Goal: Information Seeking & Learning: Learn about a topic

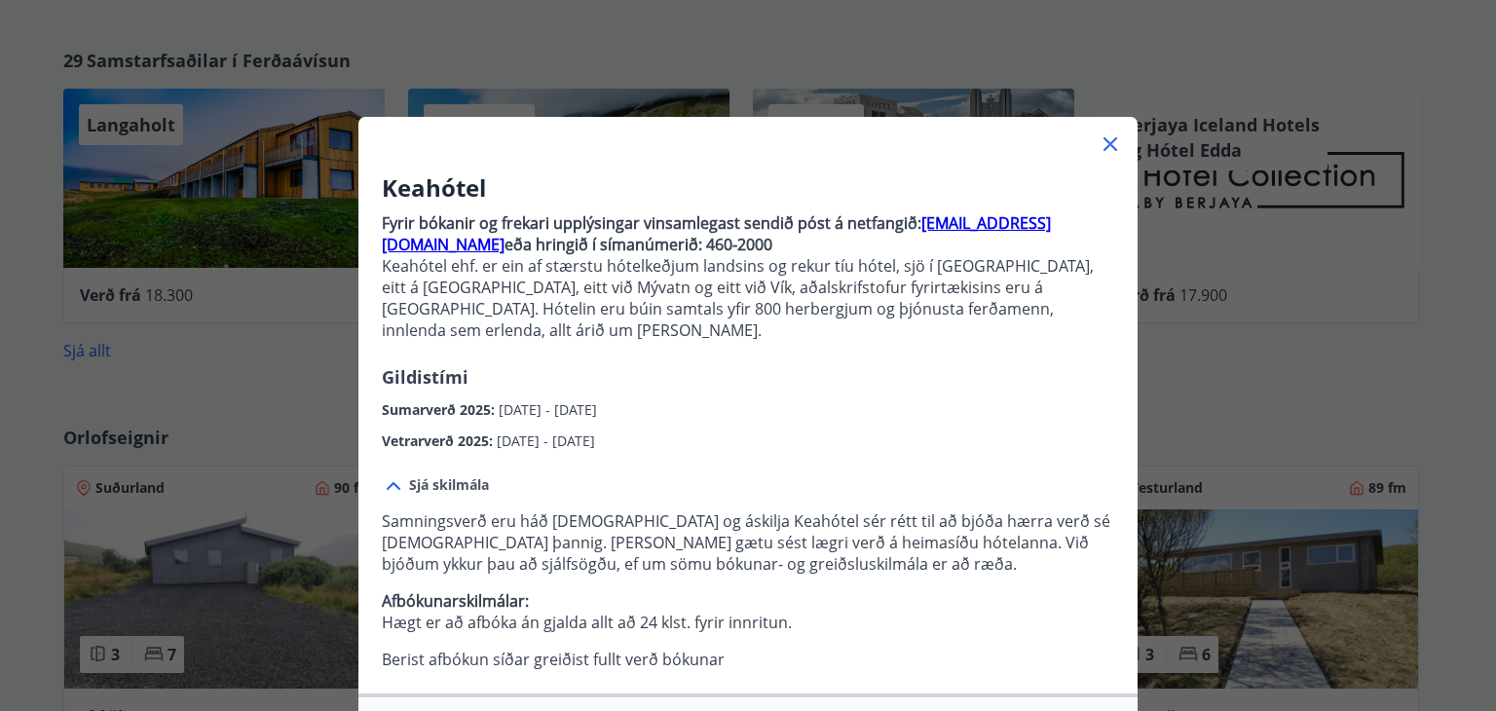
scroll to position [101, 0]
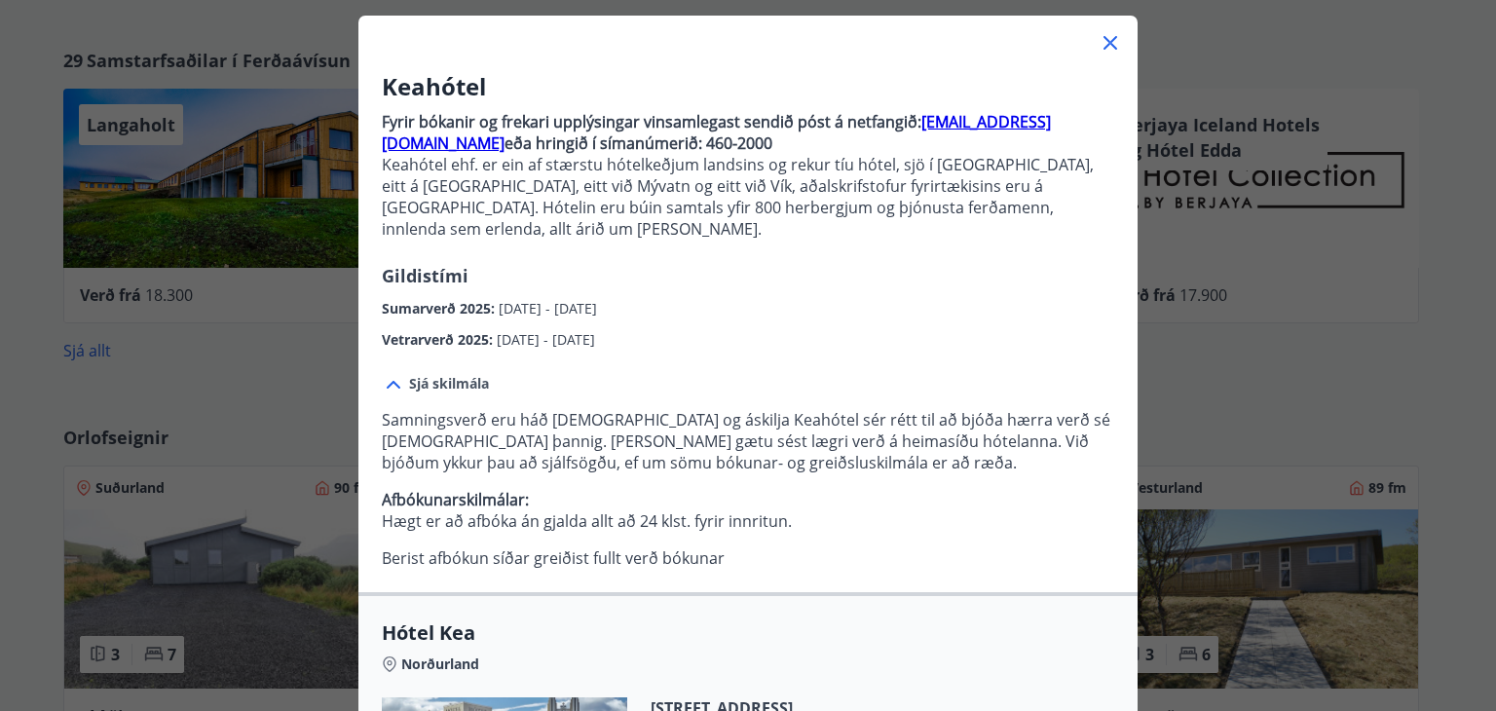
click at [1101, 37] on icon at bounding box center [1110, 42] width 23 height 23
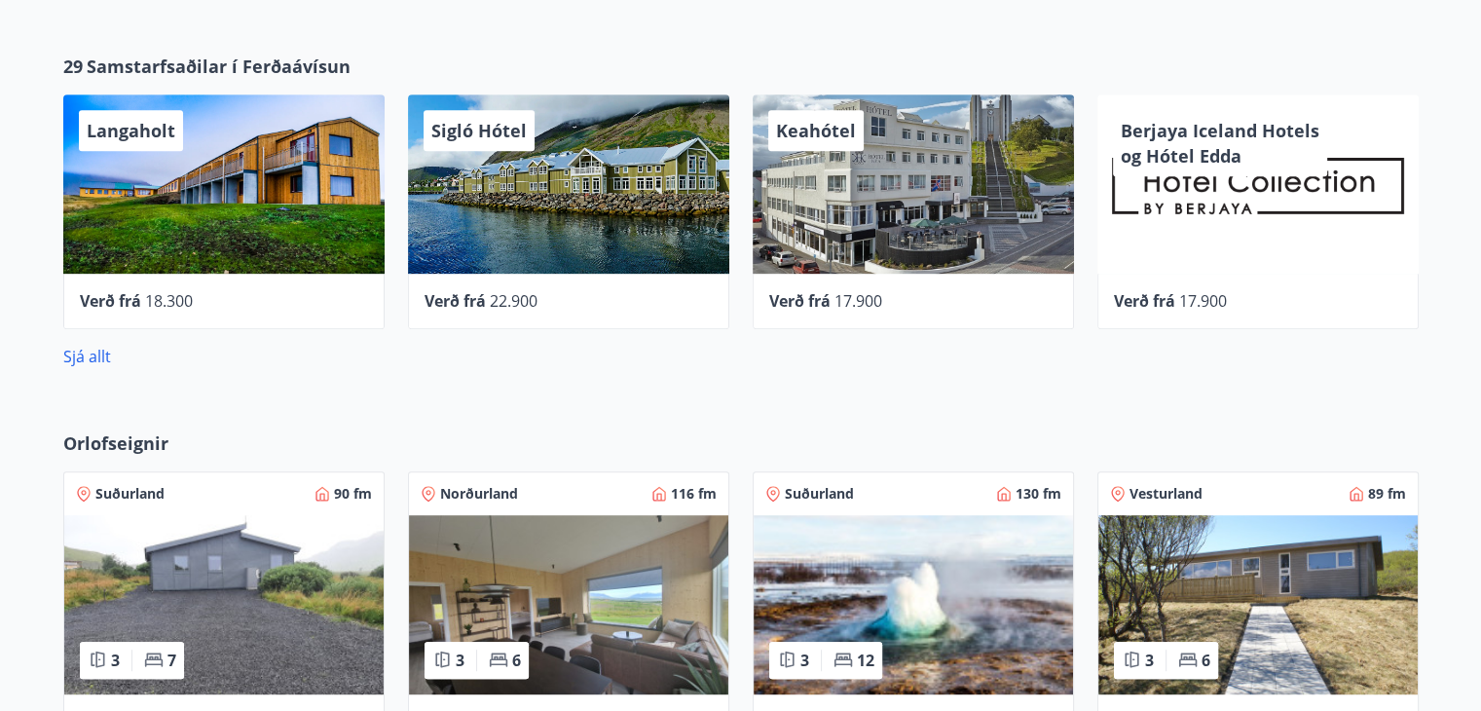
scroll to position [927, 0]
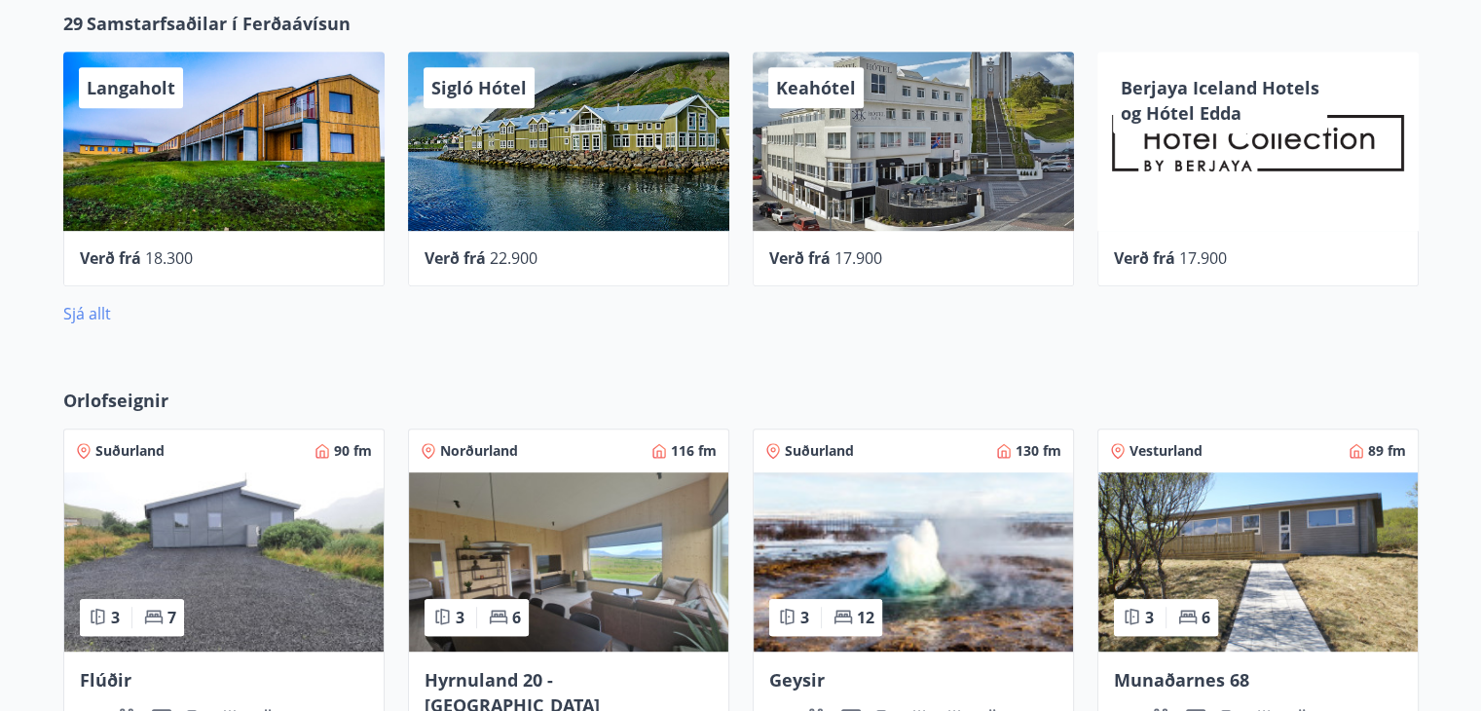
click at [98, 318] on link "Sjá allt" at bounding box center [87, 313] width 48 height 21
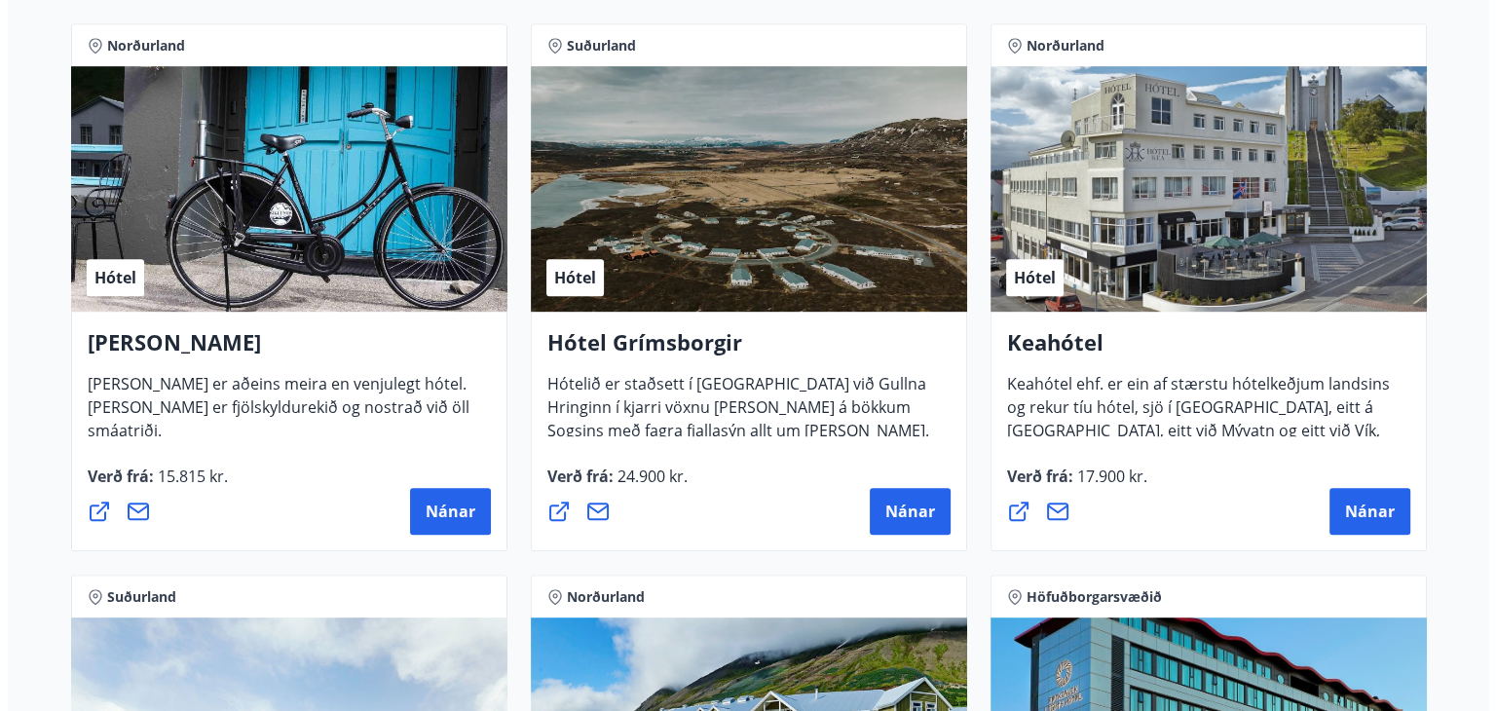
scroll to position [908, 0]
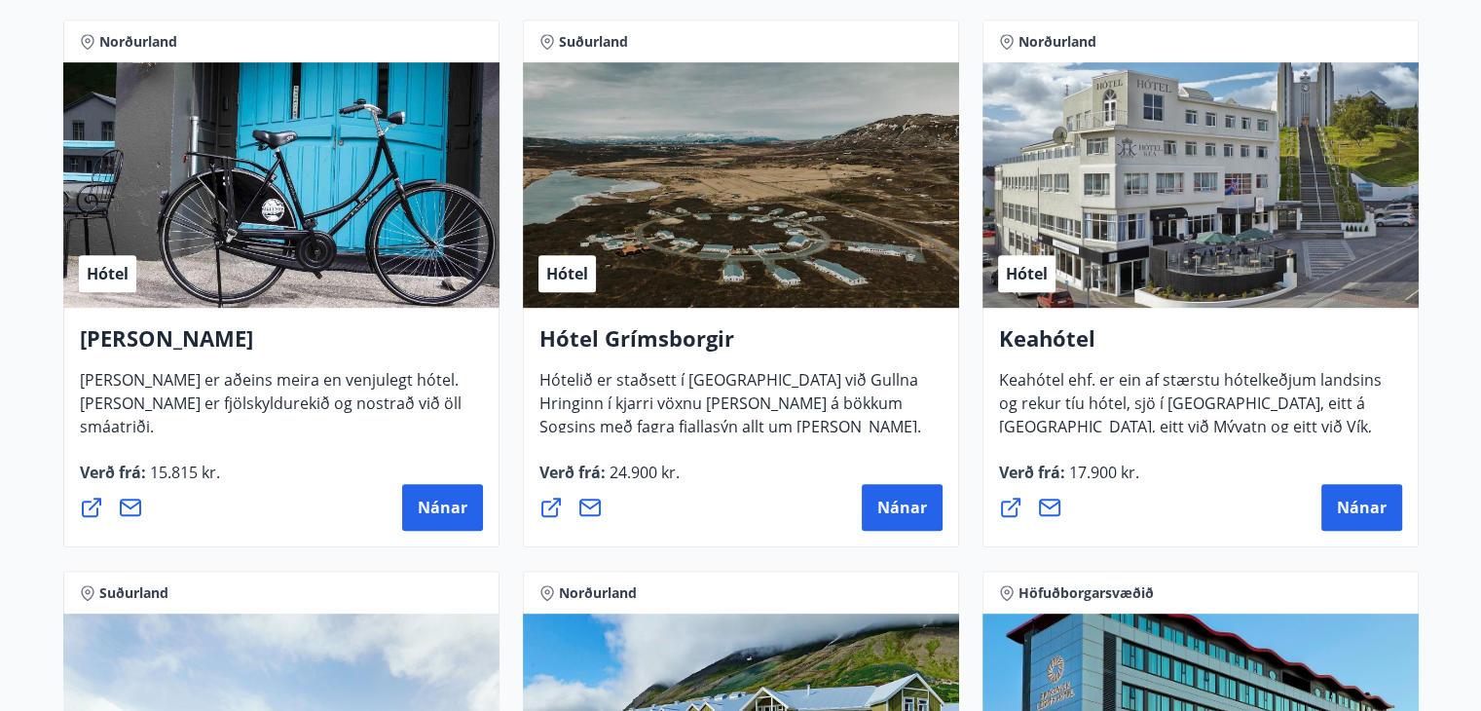
click at [1112, 345] on h4 "Keahótel" at bounding box center [1200, 345] width 403 height 45
click at [1354, 512] on span "Nánar" at bounding box center [1362, 507] width 50 height 21
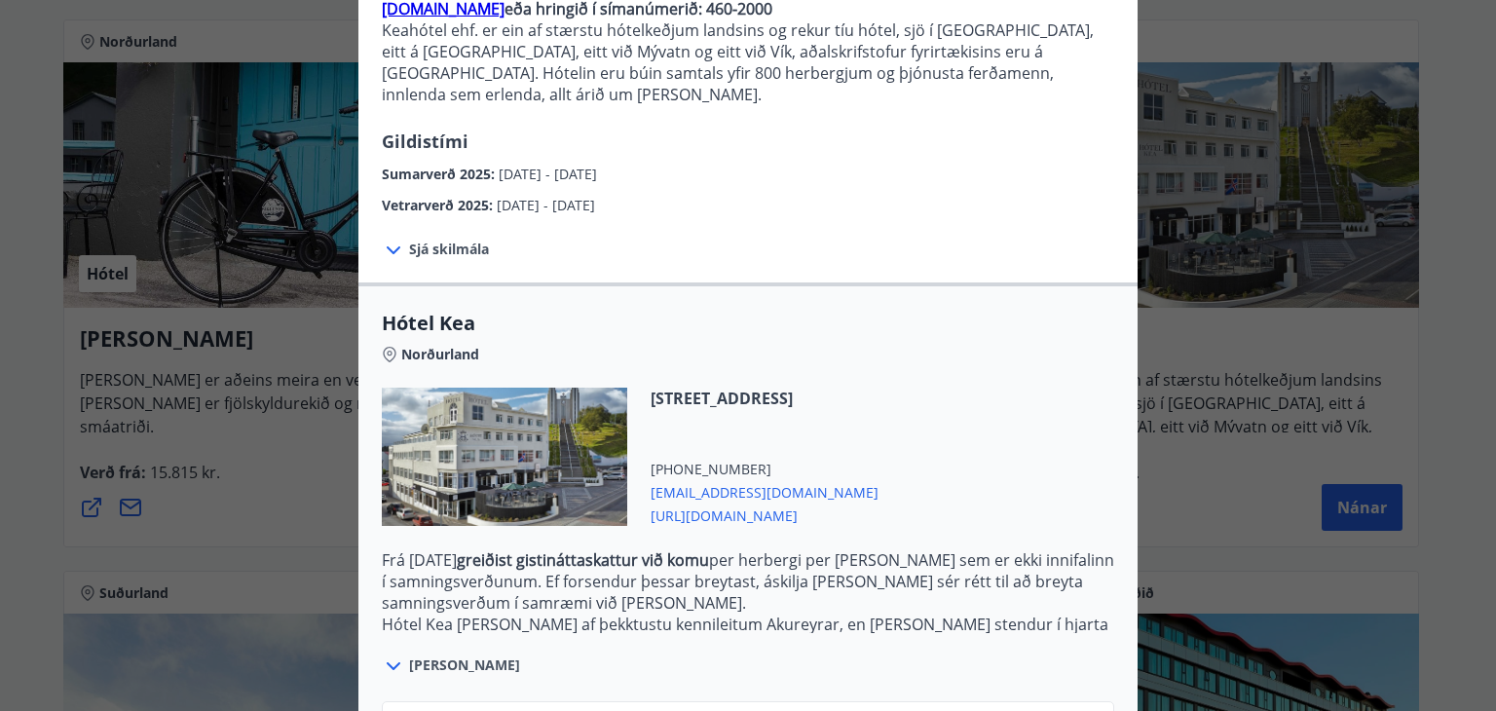
scroll to position [378, 0]
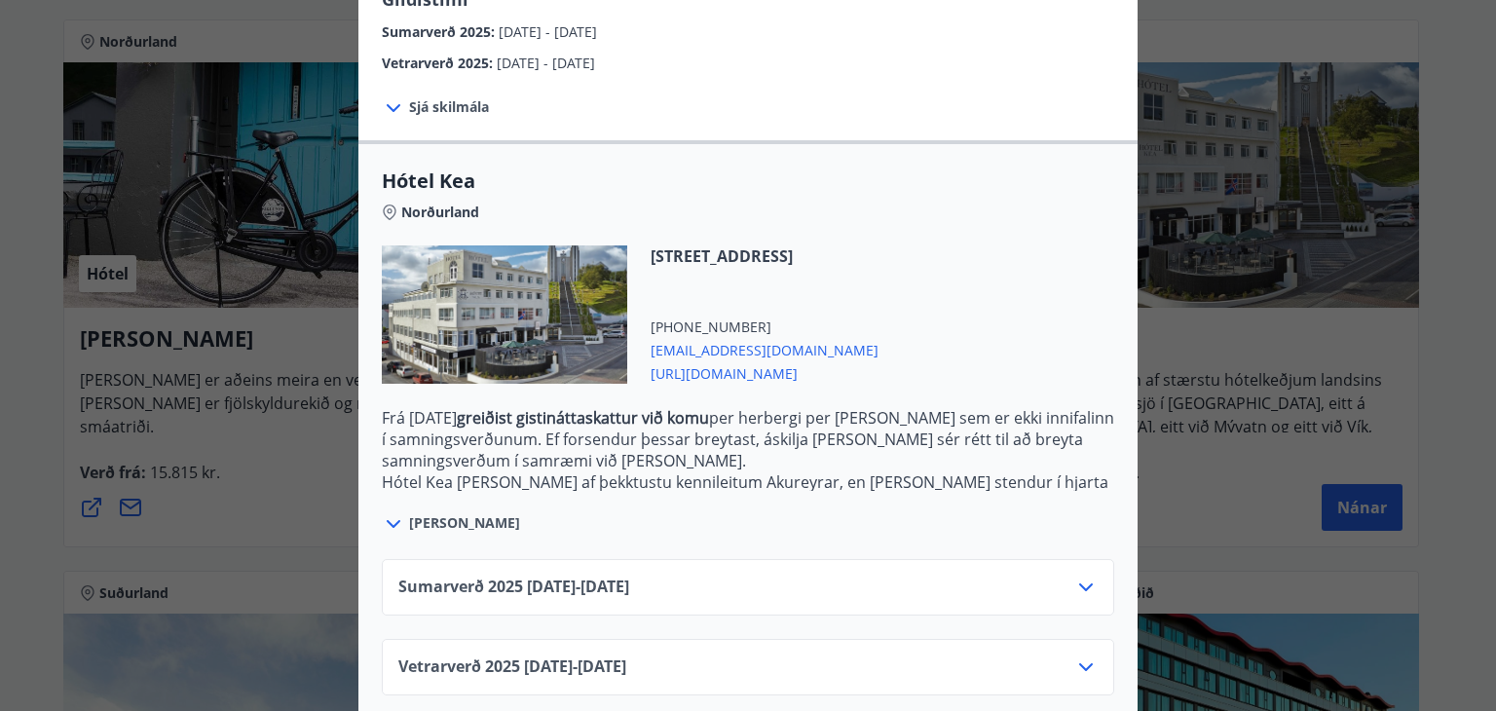
click at [627, 576] on span "Sumarverð [PHONE_NUMBER][DATE] - [DATE]" at bounding box center [513, 587] width 231 height 23
click at [1079, 576] on icon at bounding box center [1085, 587] width 23 height 23
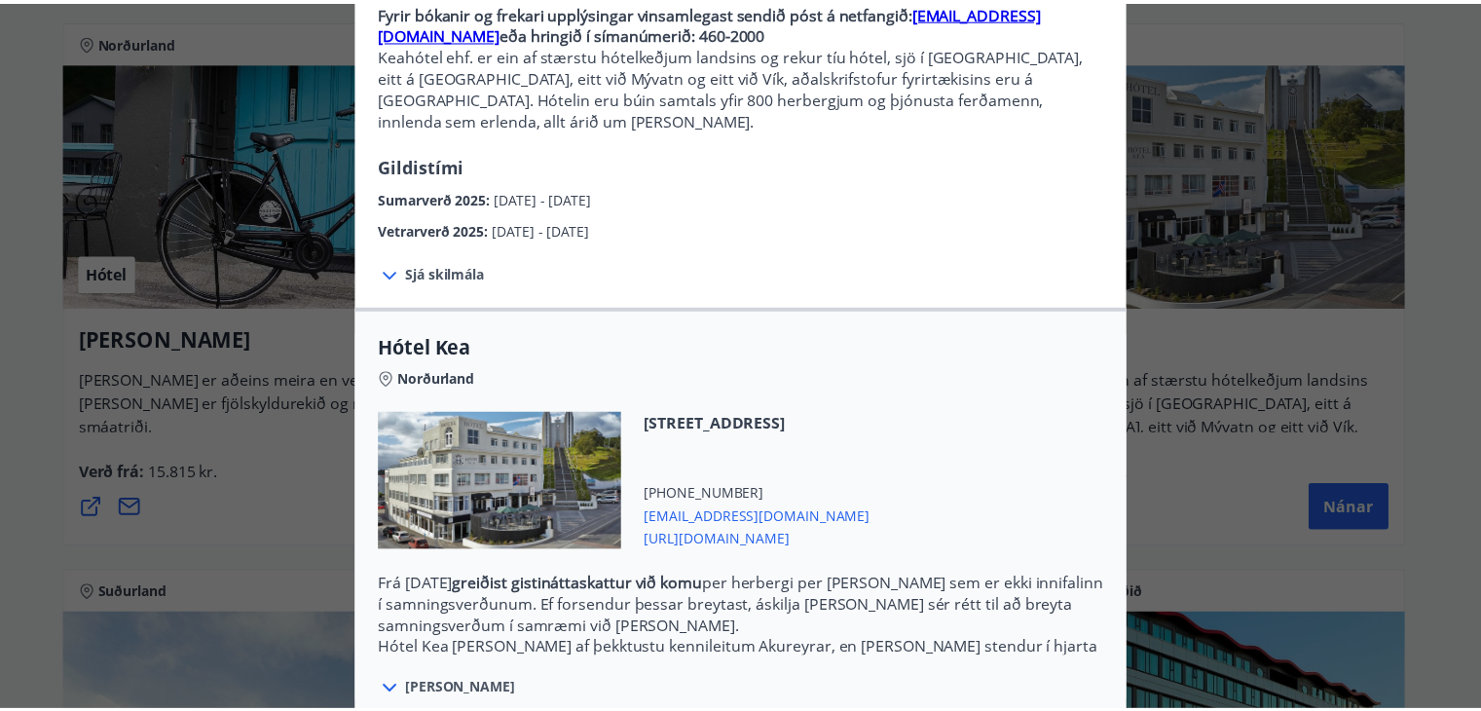
scroll to position [0, 0]
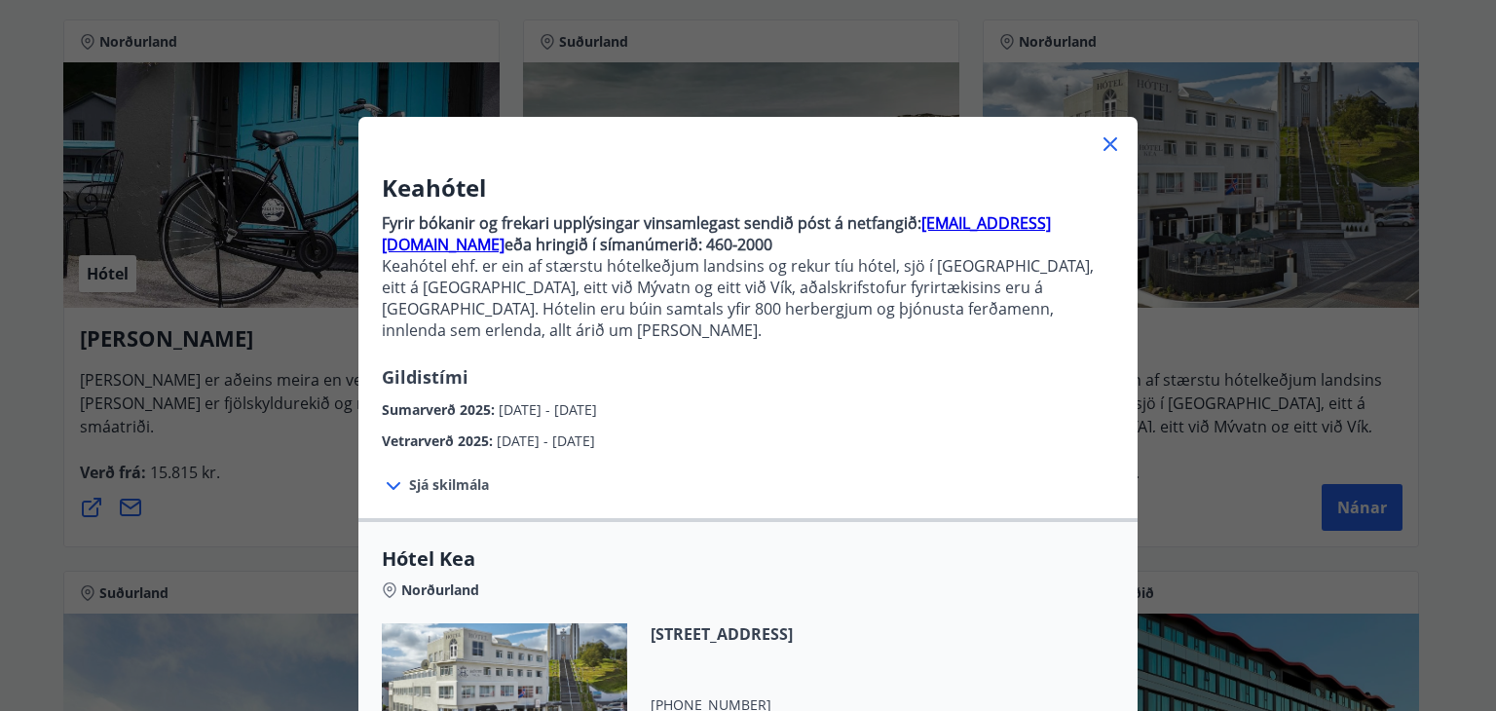
click at [1099, 151] on icon at bounding box center [1110, 143] width 23 height 23
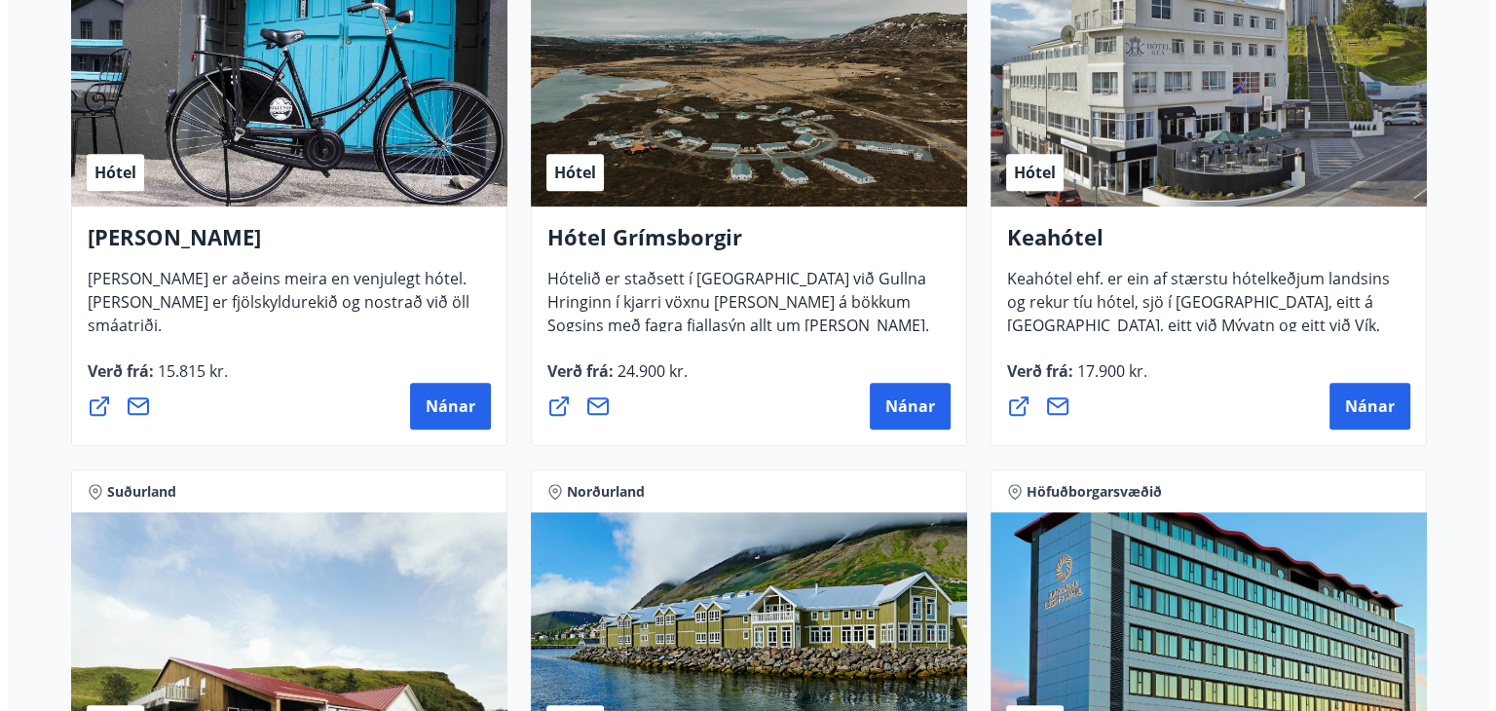
scroll to position [1016, 0]
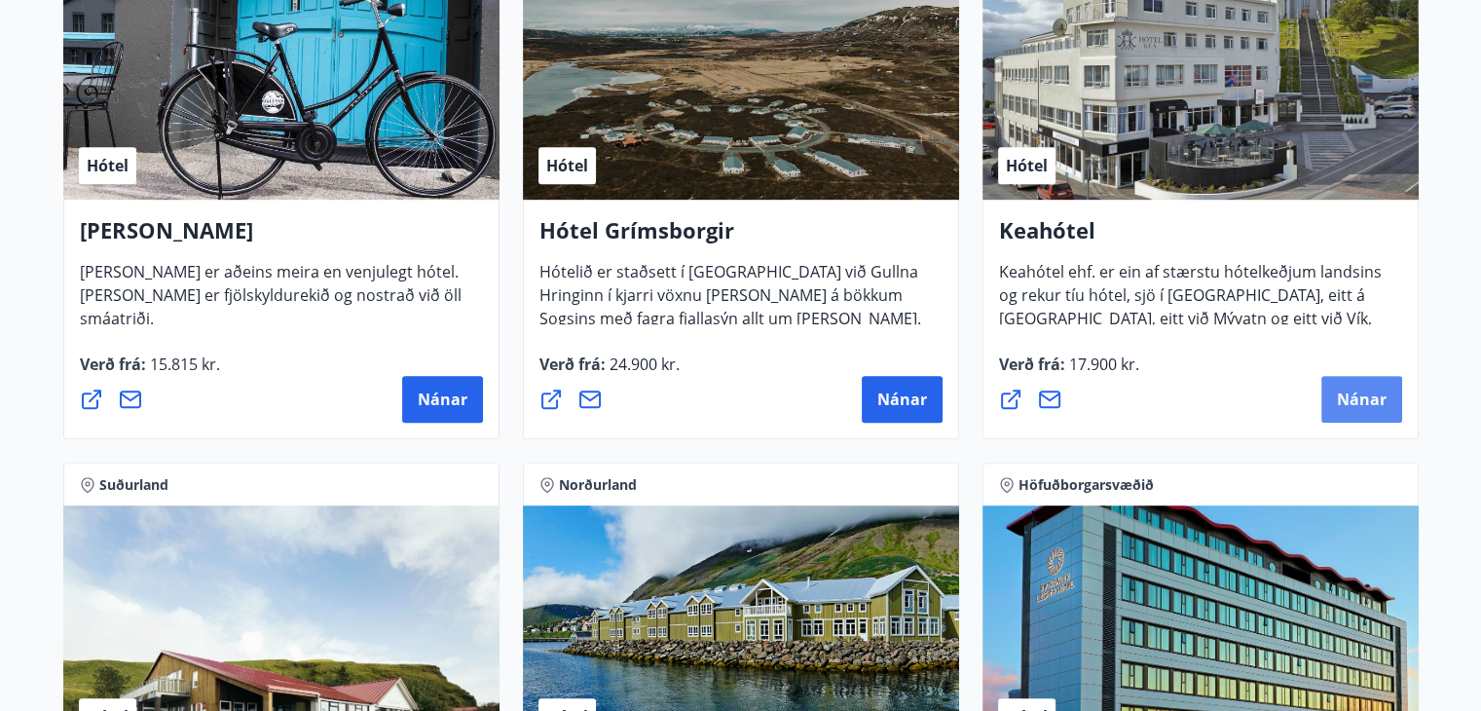
click at [1358, 404] on span "Nánar" at bounding box center [1362, 399] width 50 height 21
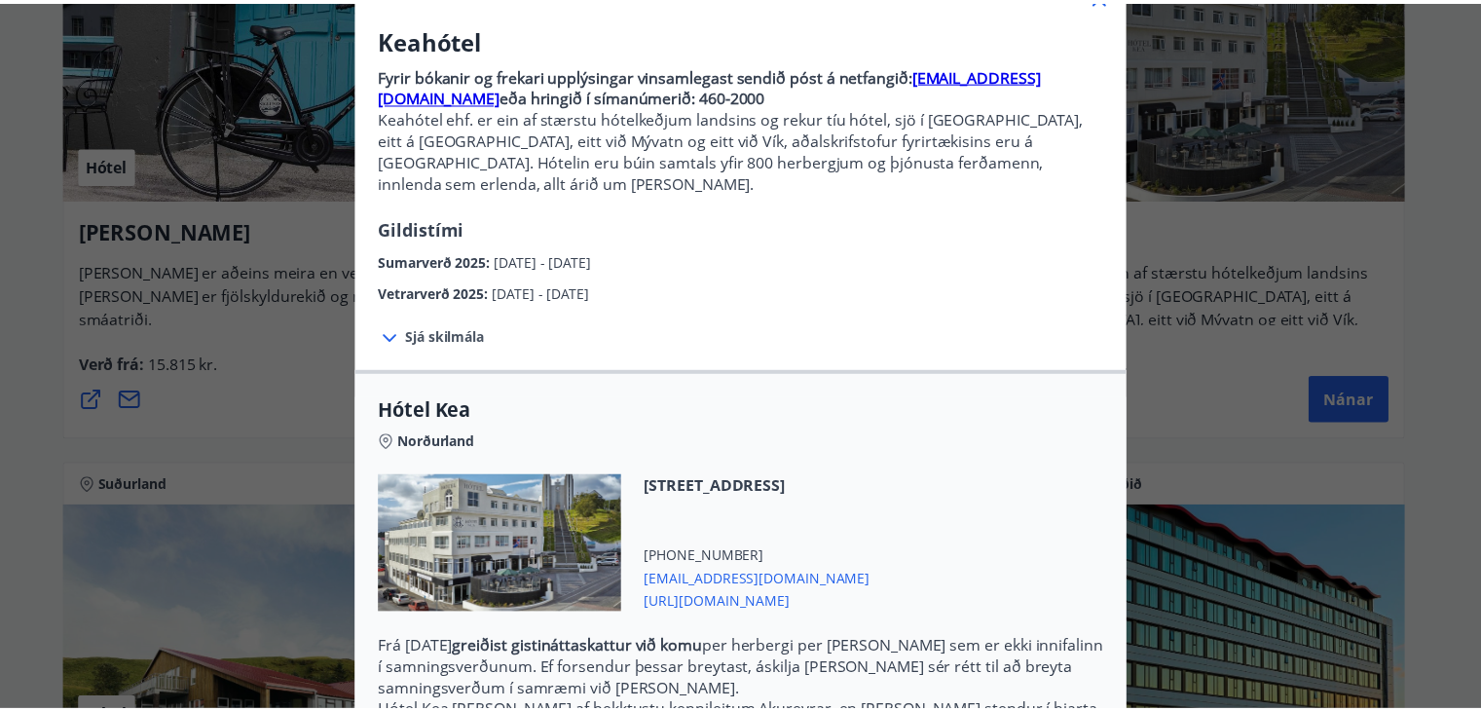
scroll to position [64, 0]
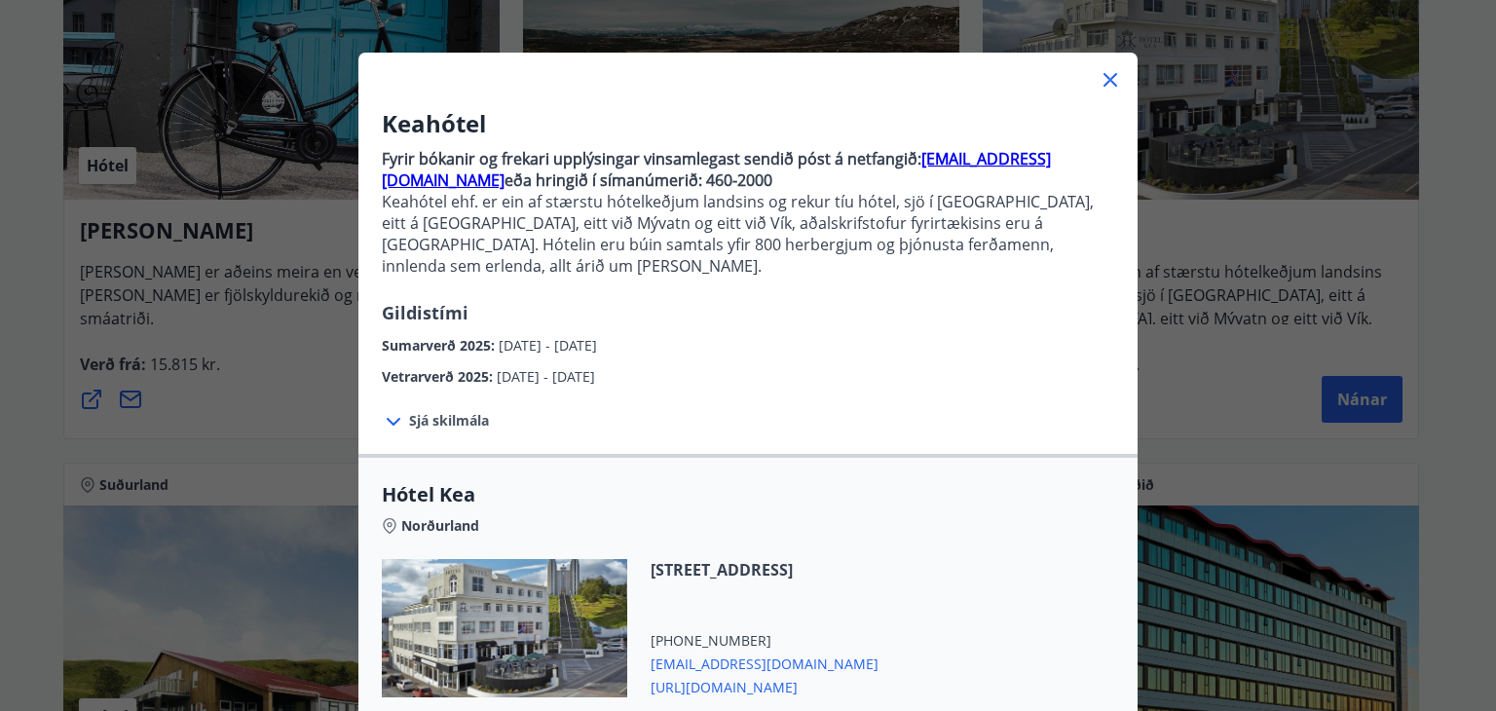
click at [1269, 356] on div "Keahótel Fyrir bókanir og frekari upplýsingar vinsamlegast sendið póst á netfan…" at bounding box center [748, 291] width 1496 height 711
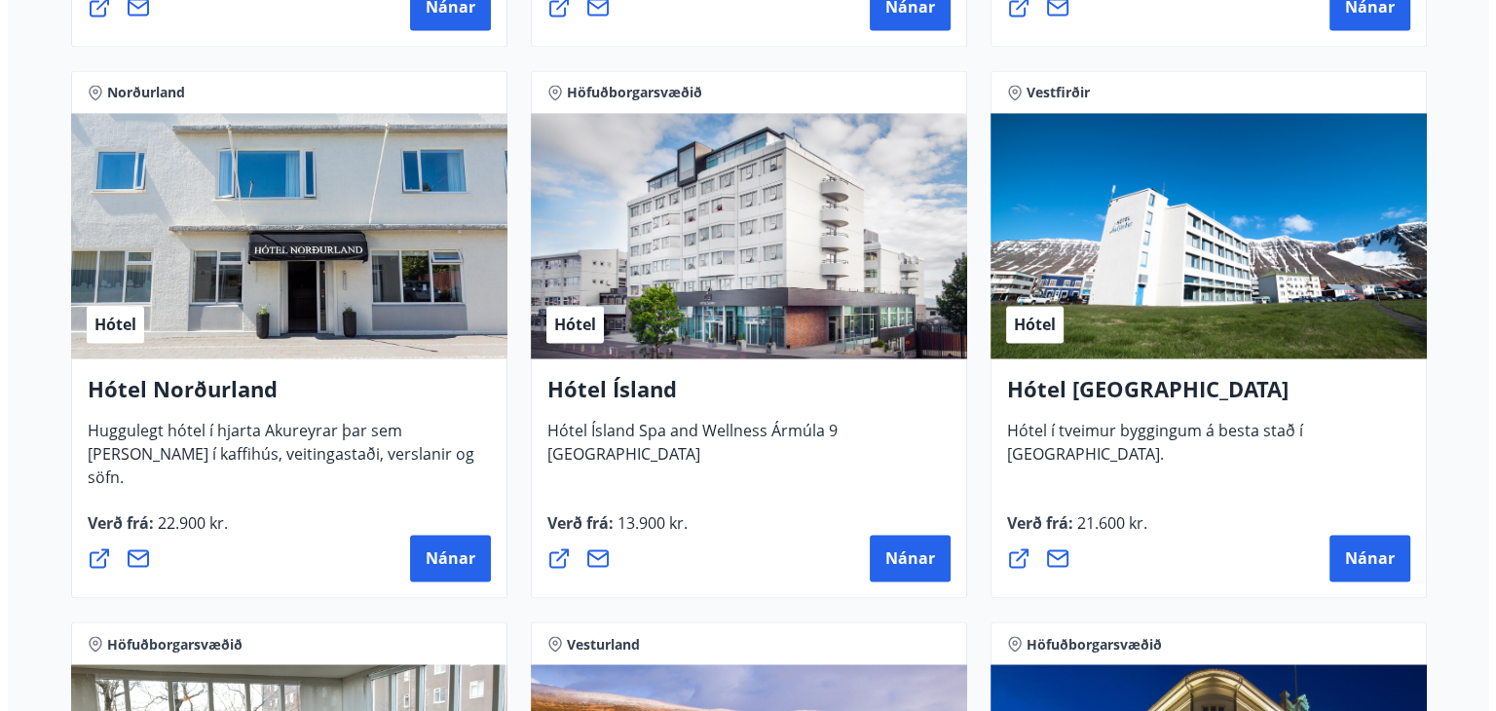
scroll to position [3069, 0]
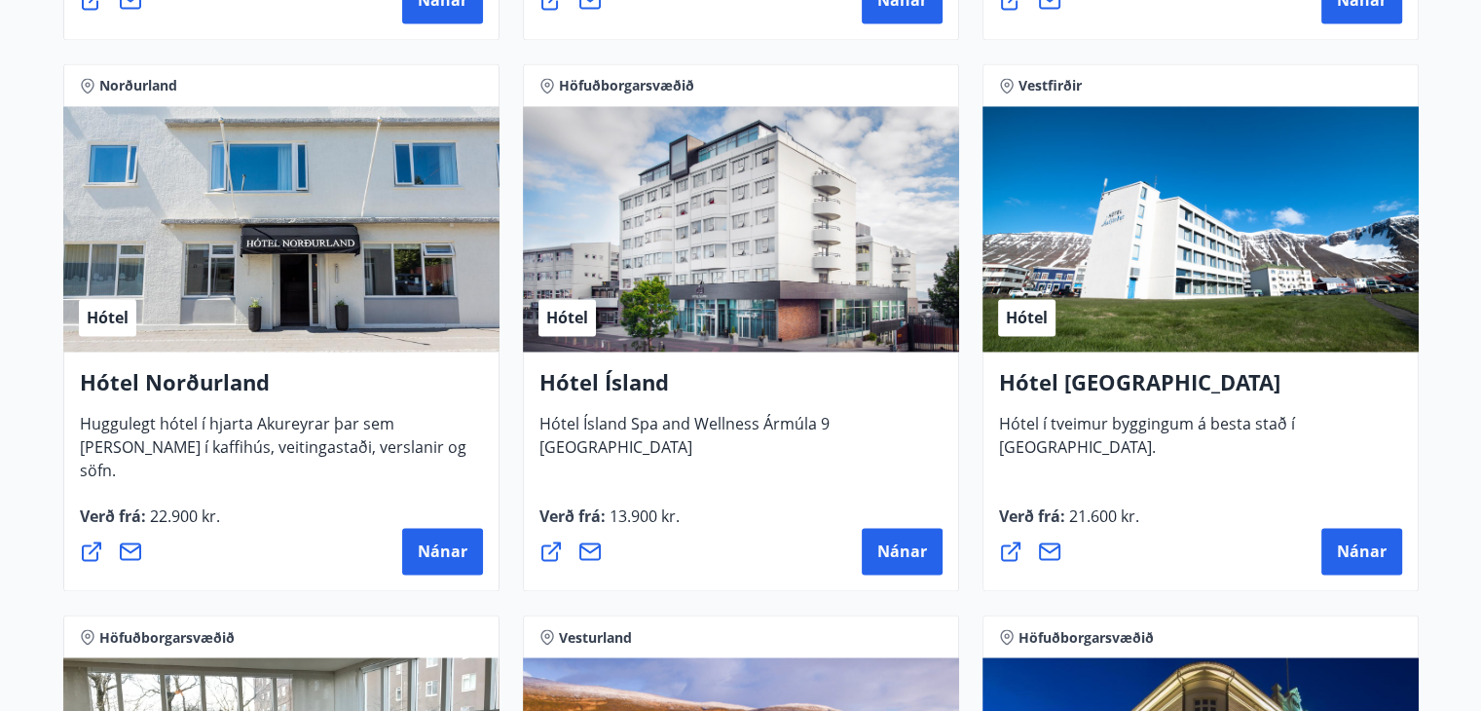
click at [270, 256] on div "Hótel" at bounding box center [281, 228] width 436 height 245
click at [433, 565] on button "Nánar" at bounding box center [442, 551] width 81 height 47
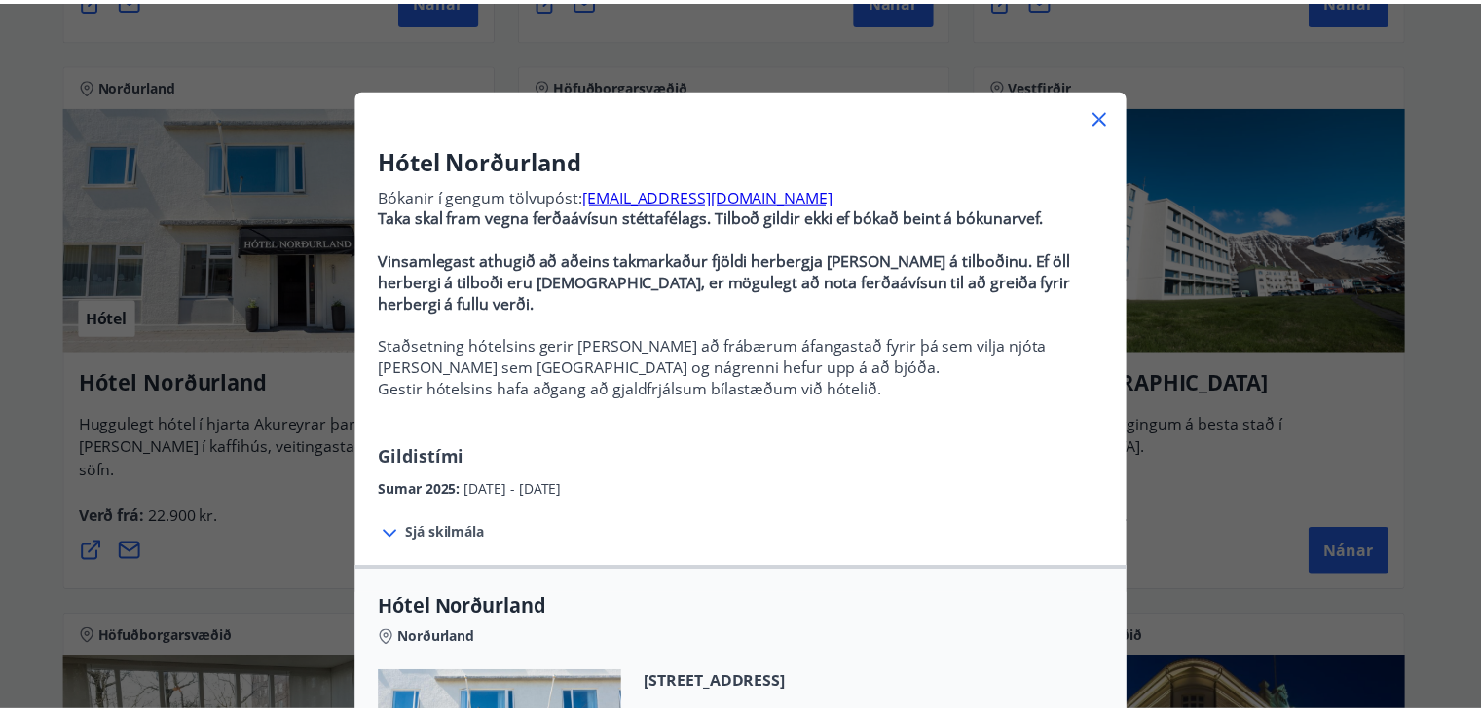
scroll to position [0, 0]
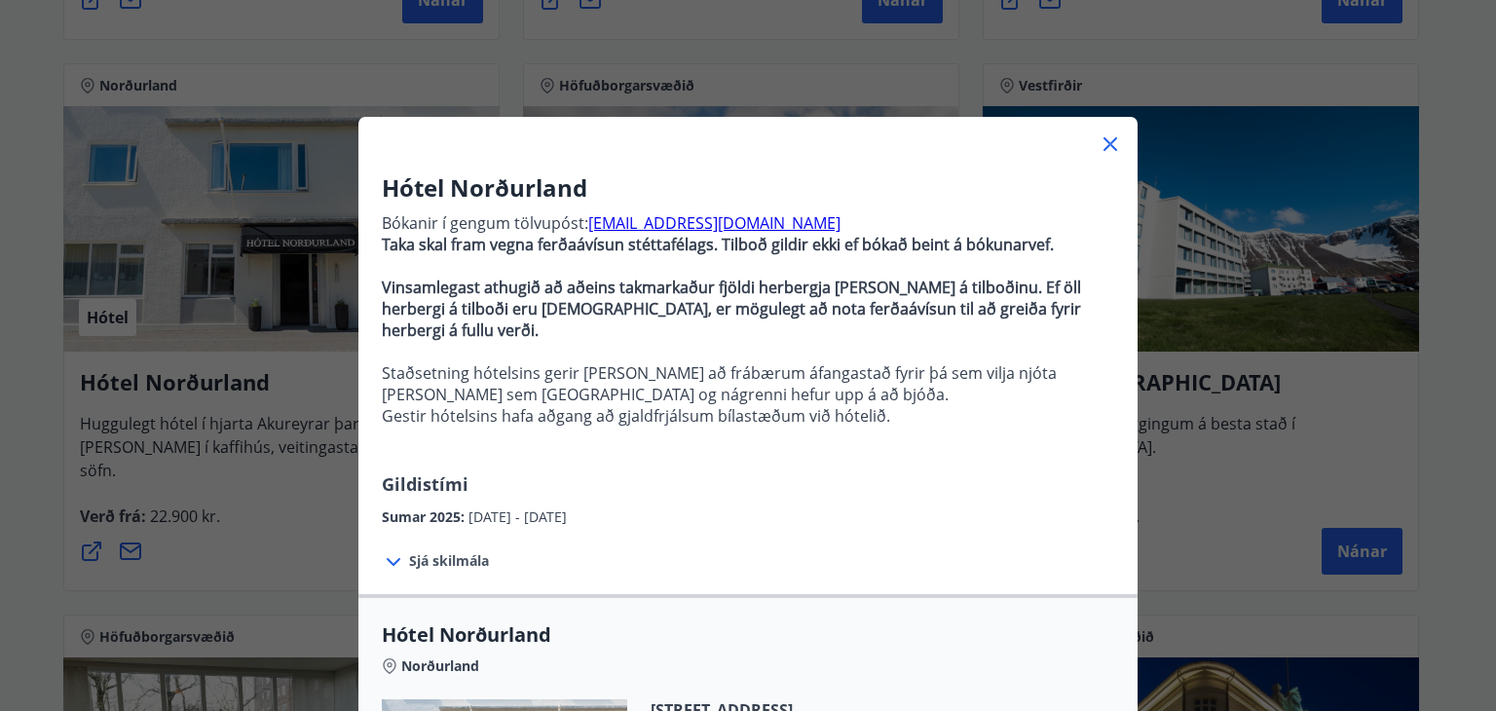
click at [1098, 341] on p at bounding box center [748, 351] width 732 height 21
click at [1228, 348] on div "Hótel Norðurland Bókanir í gengum tölvupóst: [EMAIL_ADDRESS][DOMAIN_NAME] Taka …" at bounding box center [748, 355] width 1496 height 711
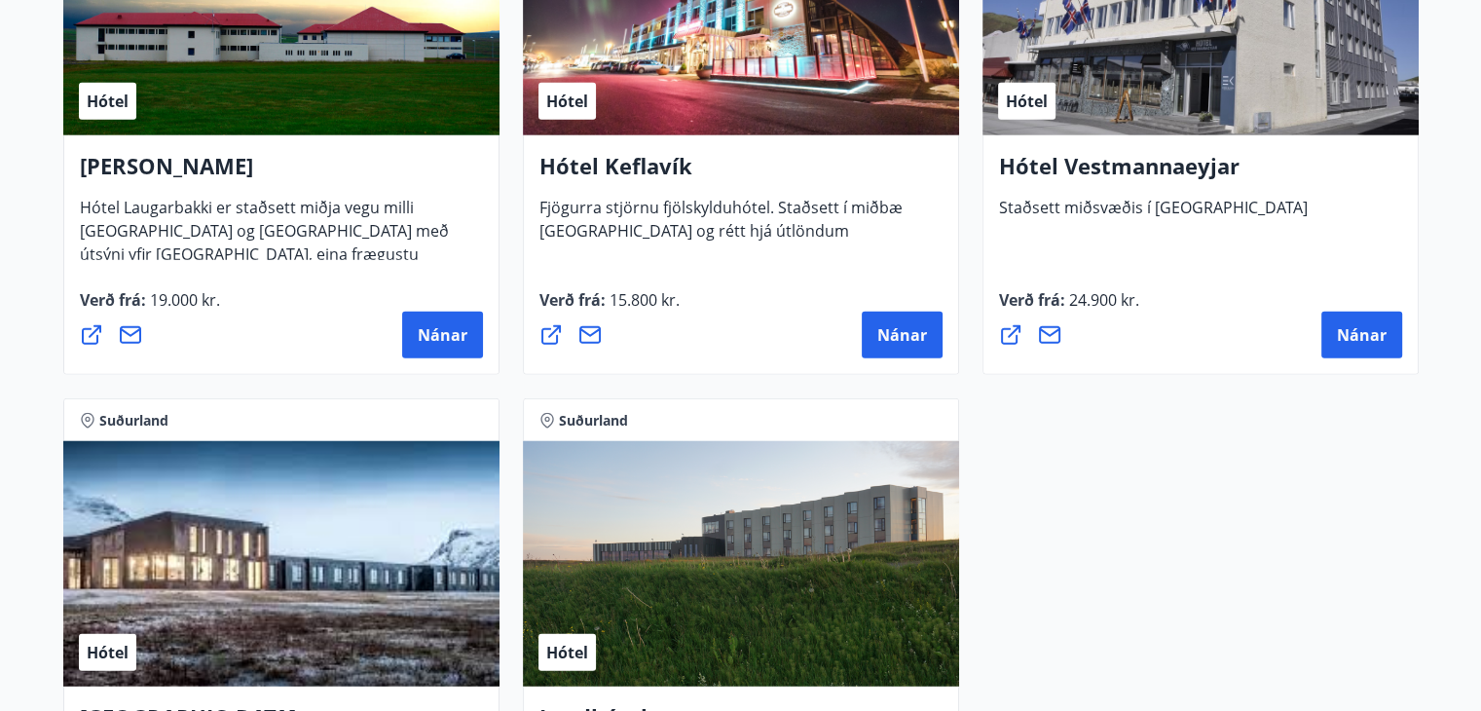
scroll to position [4940, 0]
